Goal: Transaction & Acquisition: Download file/media

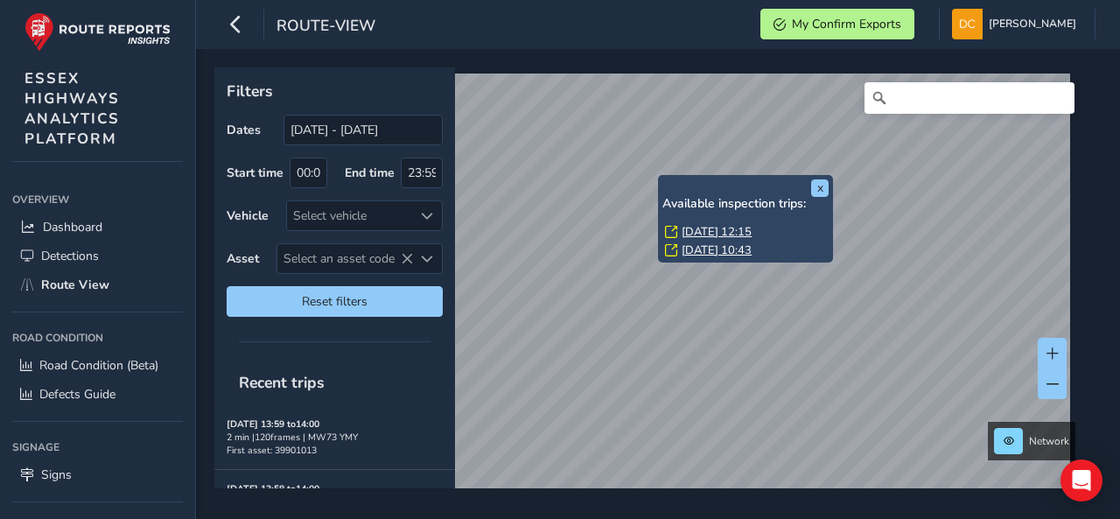
click at [698, 232] on link "[DATE] 12:15" at bounding box center [717, 232] width 70 height 16
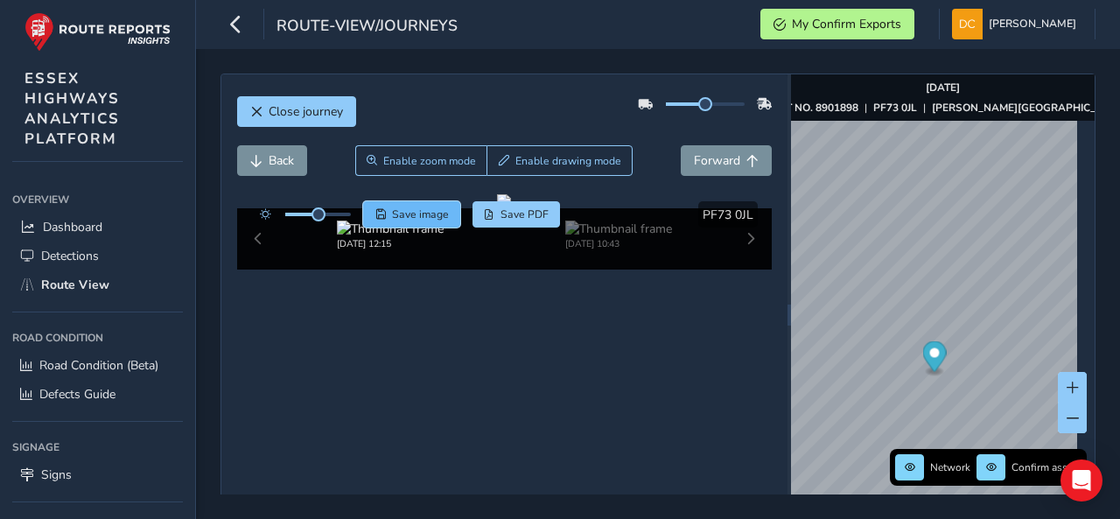
click at [402, 212] on span "Save image" at bounding box center [420, 214] width 57 height 14
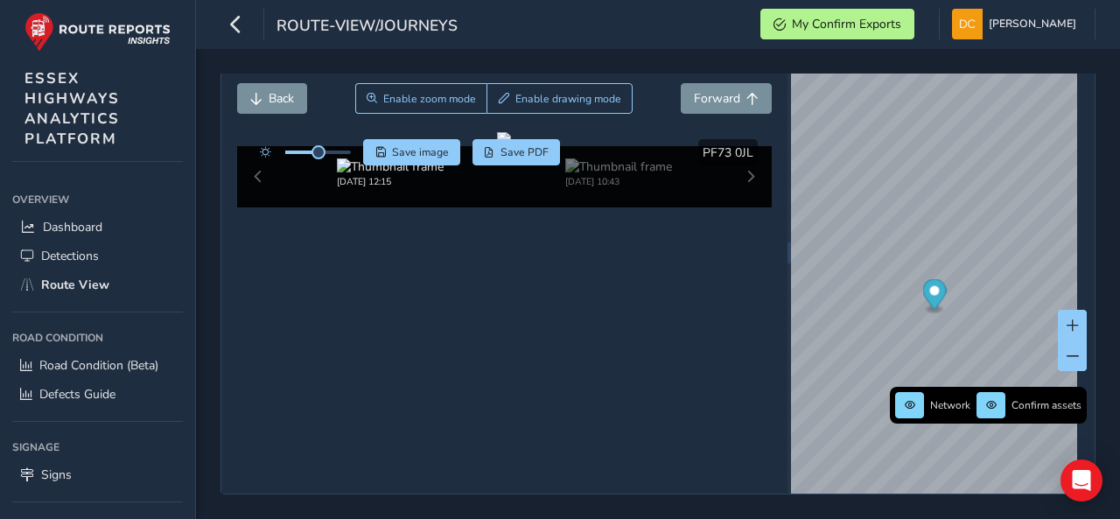
scroll to position [68, 0]
